Goal: Check status: Check status

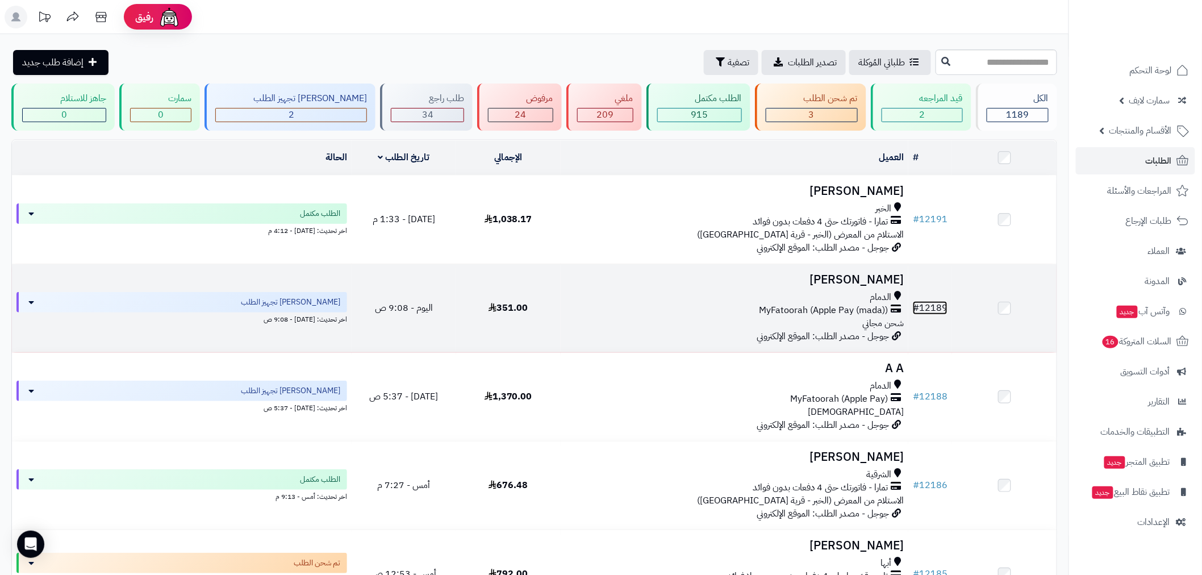
click at [927, 307] on link "# 12189" at bounding box center [930, 308] width 35 height 14
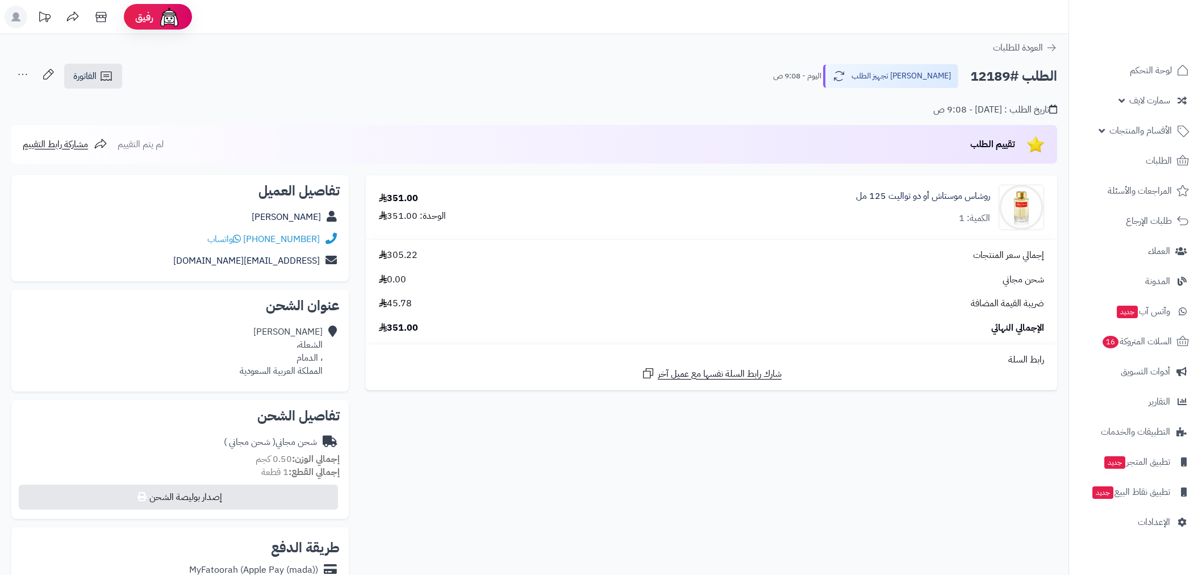
scroll to position [147, 0]
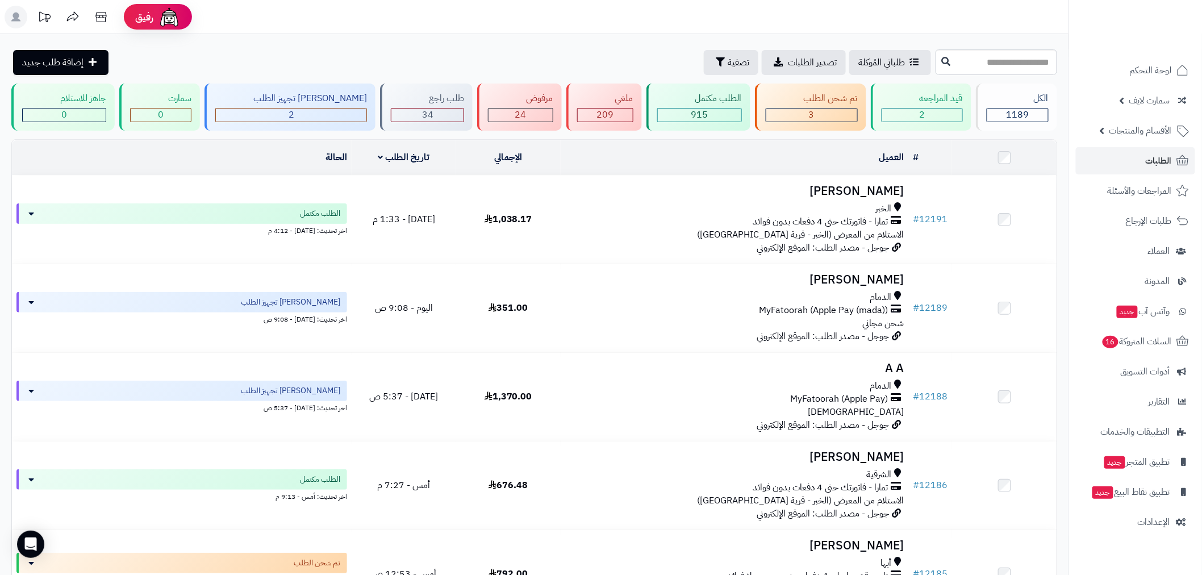
click at [303, 165] on td "الحالة" at bounding box center [182, 157] width 340 height 35
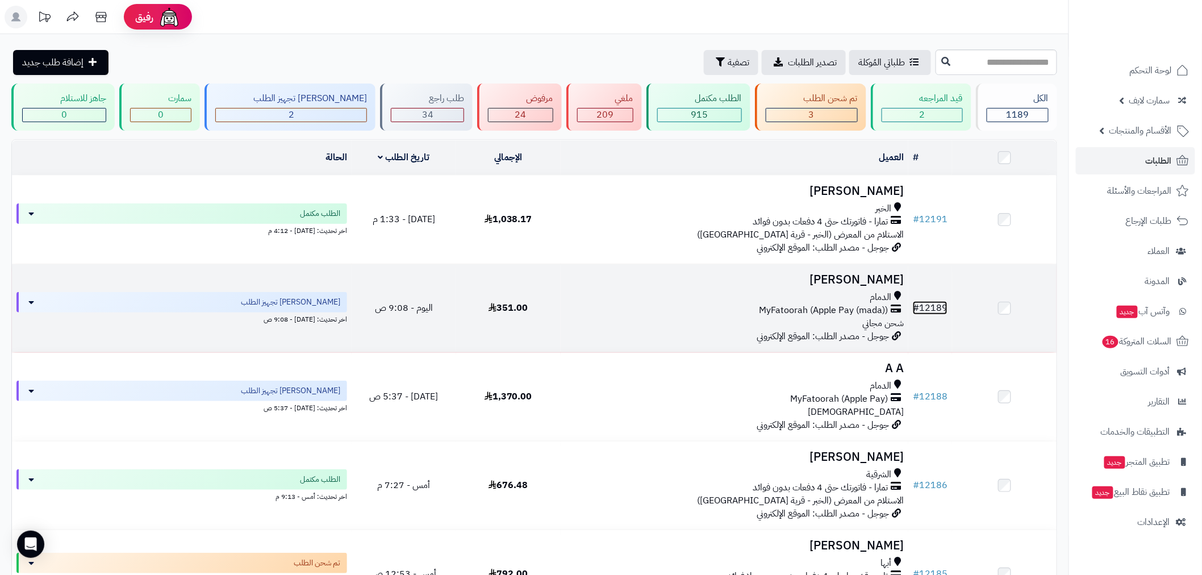
click at [938, 307] on link "# 12189" at bounding box center [930, 308] width 35 height 14
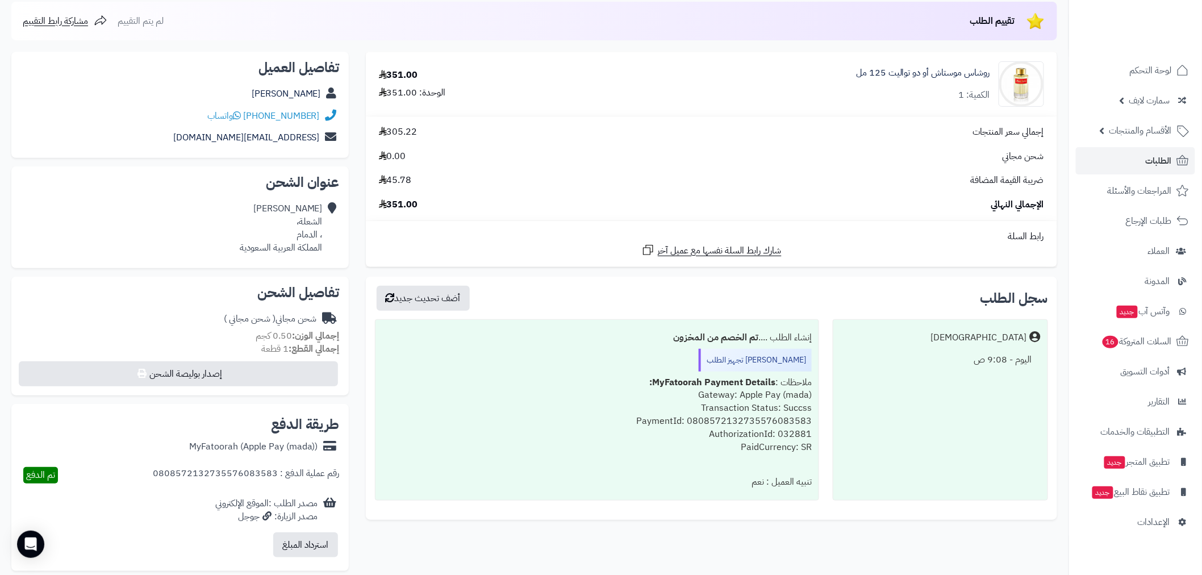
scroll to position [147, 0]
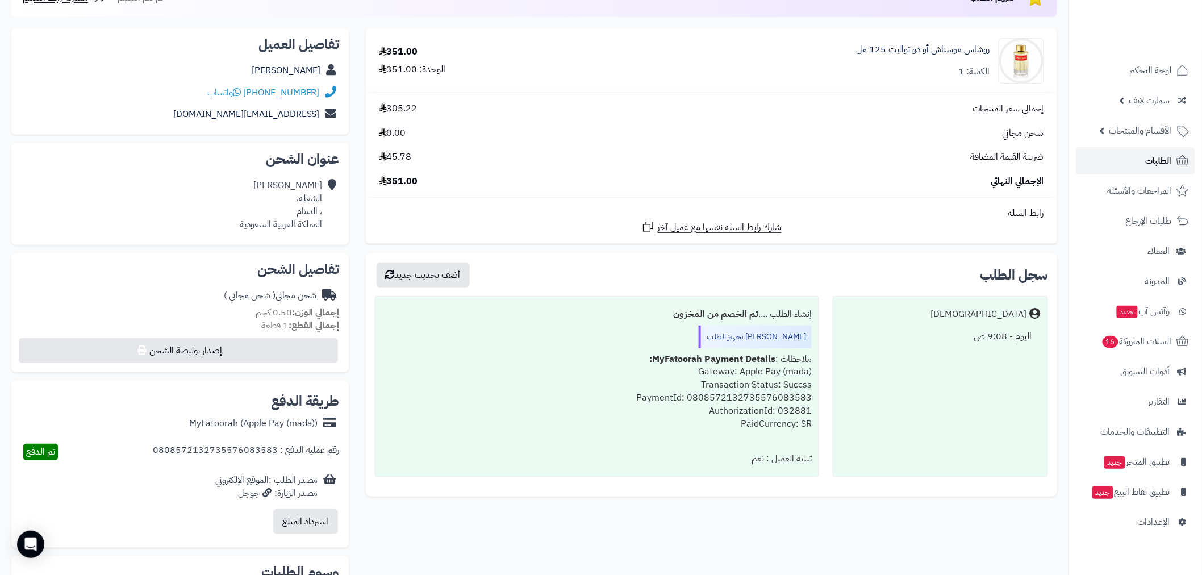
click at [1148, 157] on span "الطلبات" at bounding box center [1159, 161] width 26 height 16
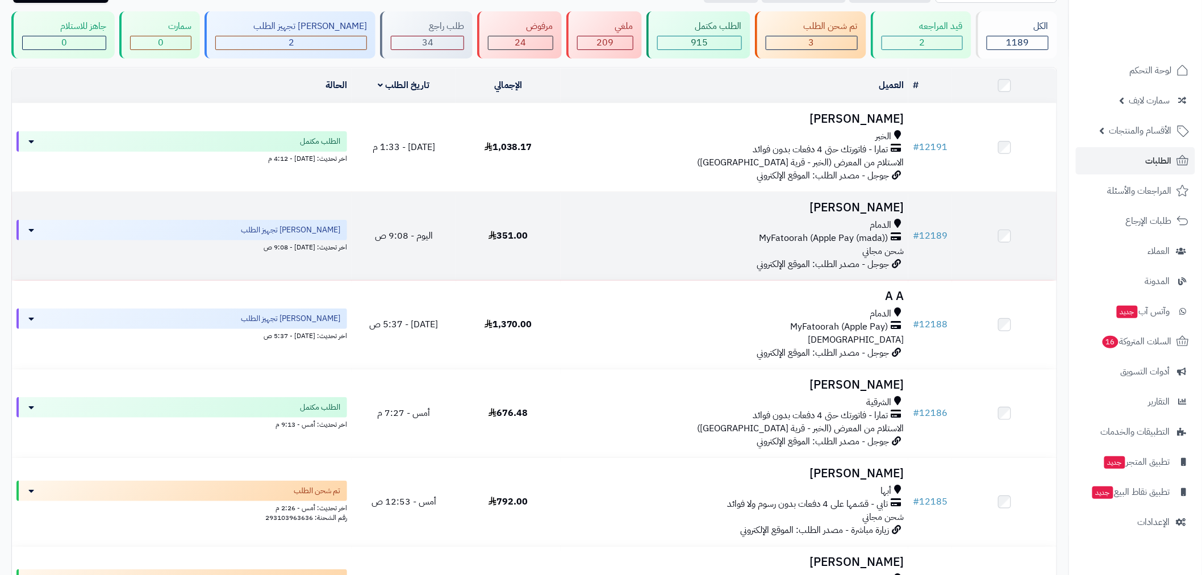
scroll to position [147, 0]
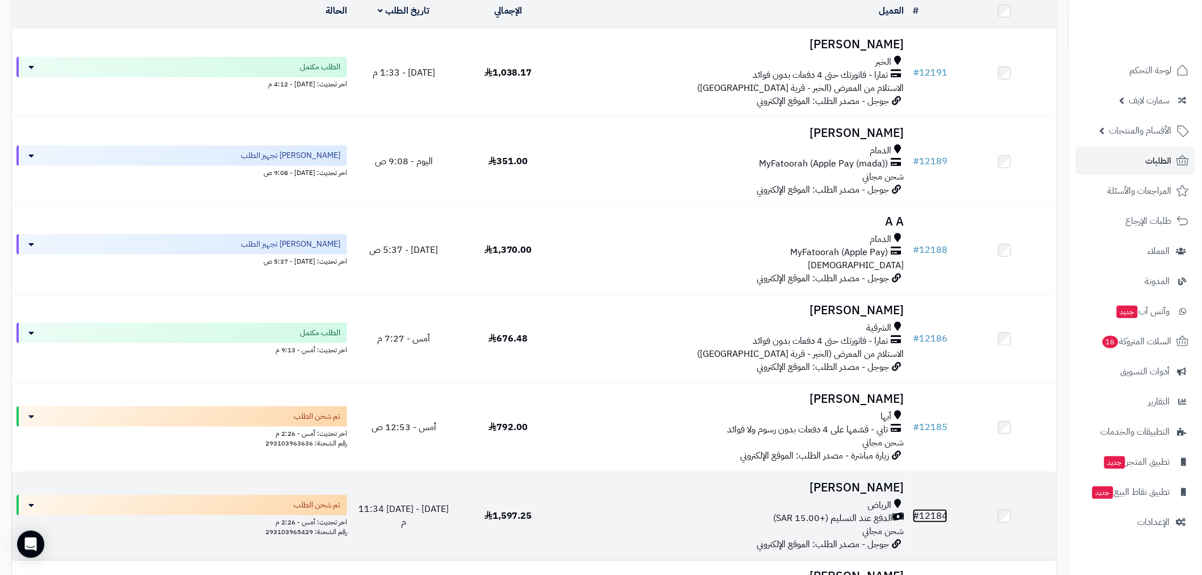
click at [936, 512] on link "# 12184" at bounding box center [930, 516] width 35 height 14
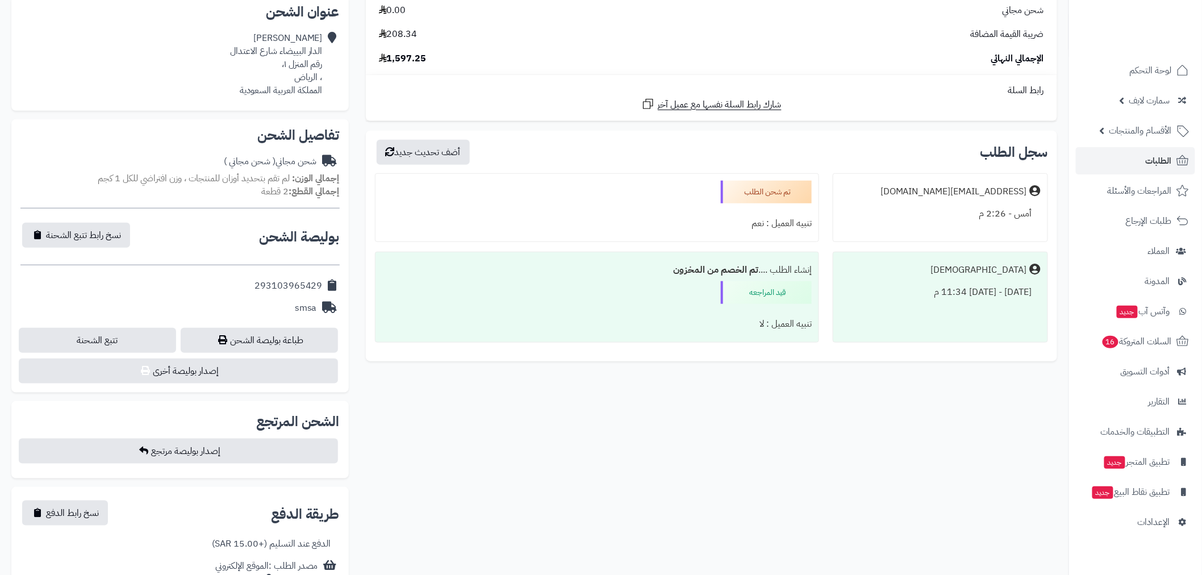
scroll to position [294, 0]
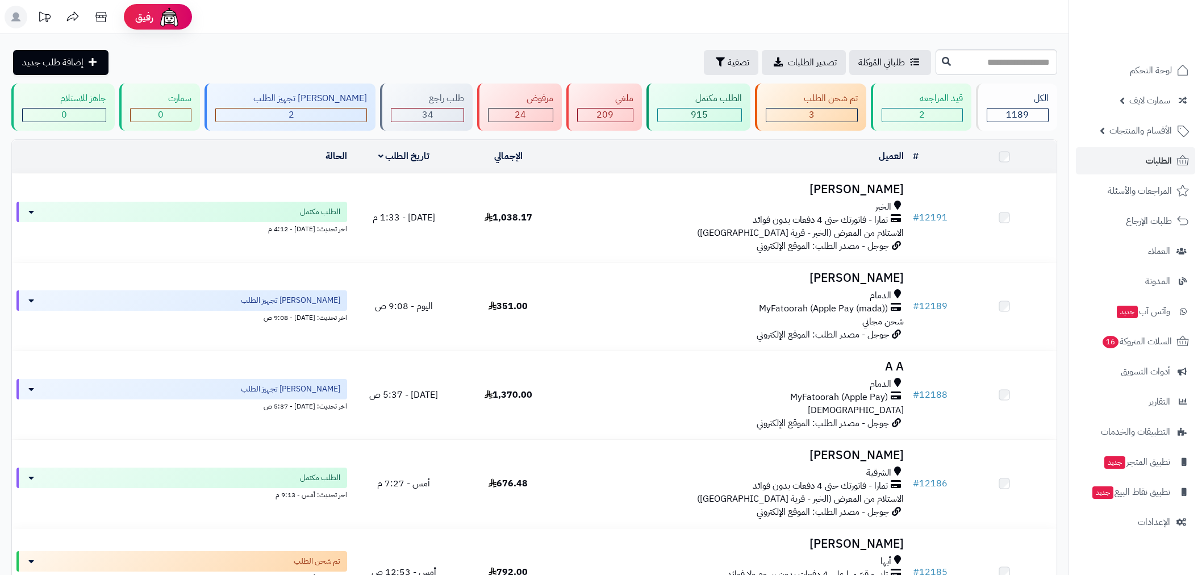
click at [928, 565] on link "# 12185" at bounding box center [930, 572] width 35 height 14
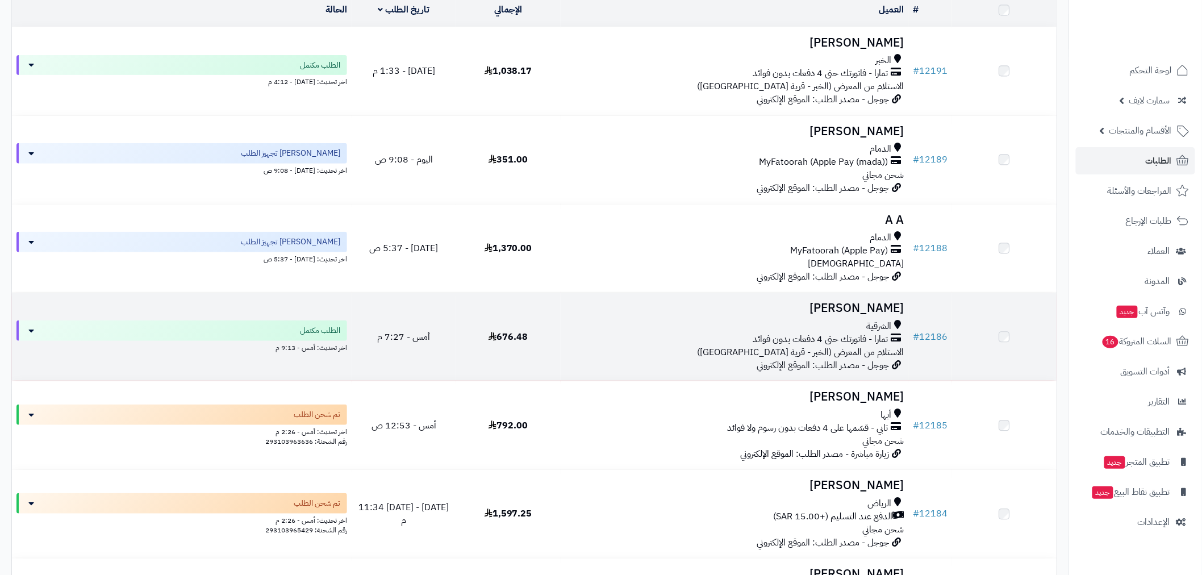
scroll to position [147, 0]
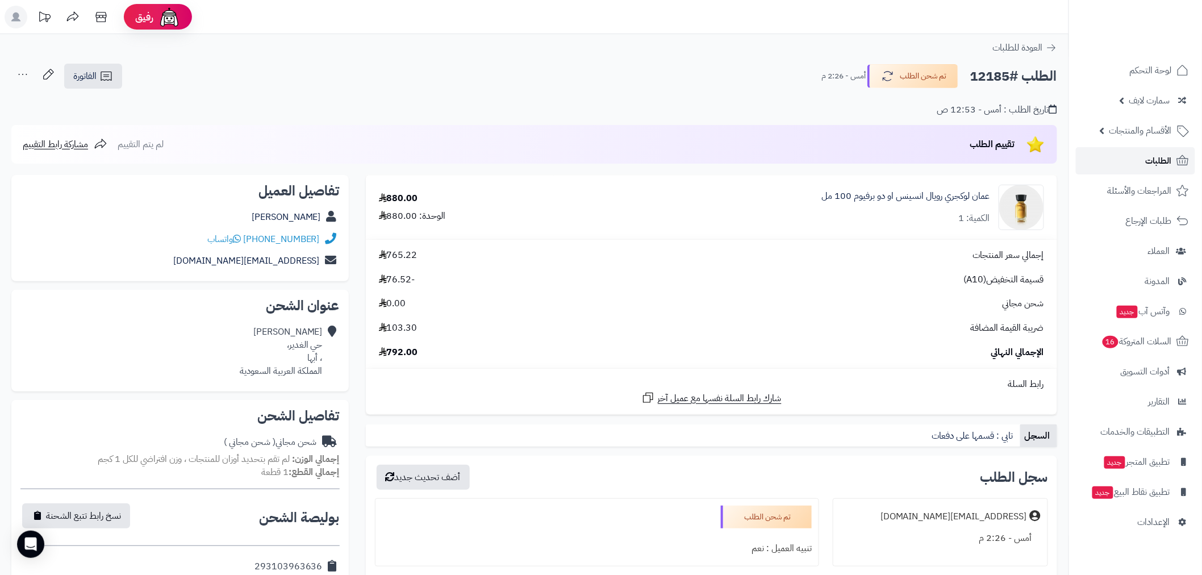
click at [1162, 165] on span "الطلبات" at bounding box center [1159, 161] width 26 height 16
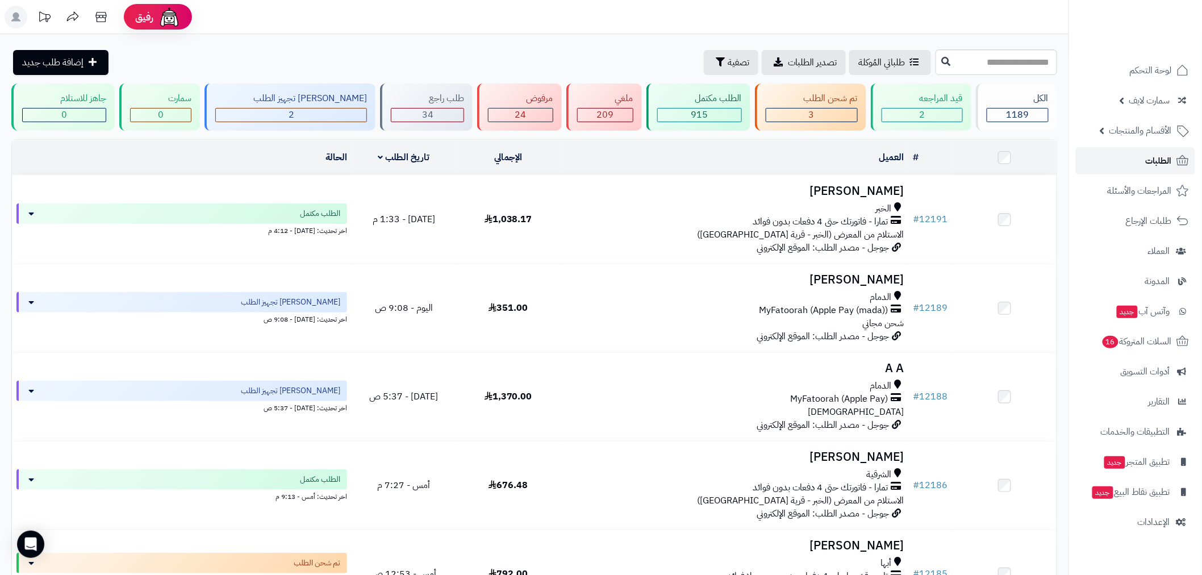
click at [1128, 162] on link "الطلبات" at bounding box center [1135, 160] width 119 height 27
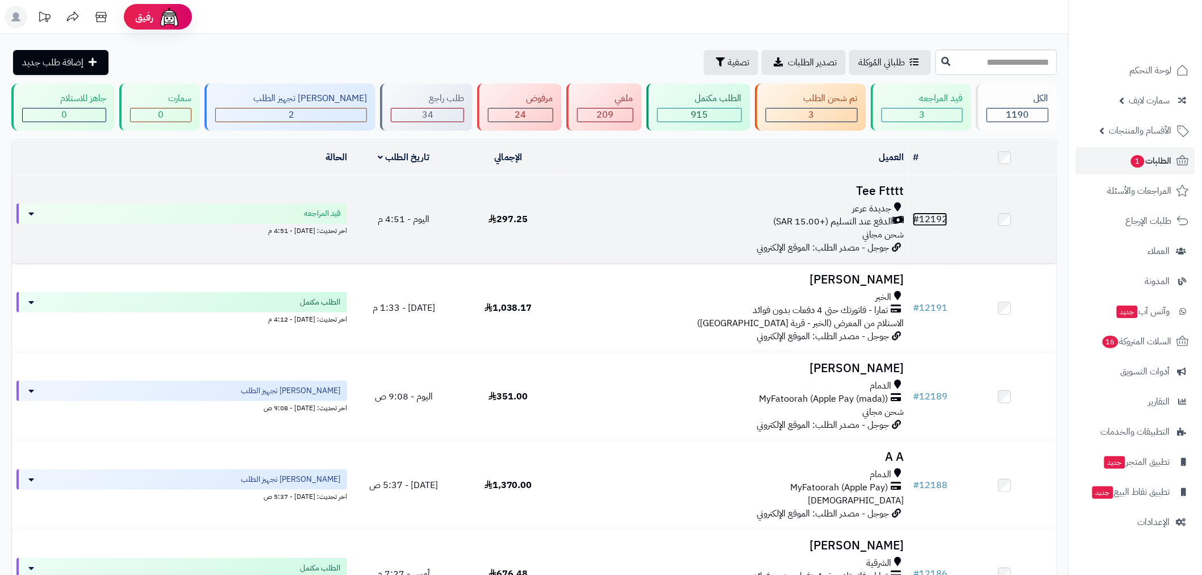
click at [926, 222] on link "# 12192" at bounding box center [930, 219] width 35 height 14
